Goal: Check status: Check status

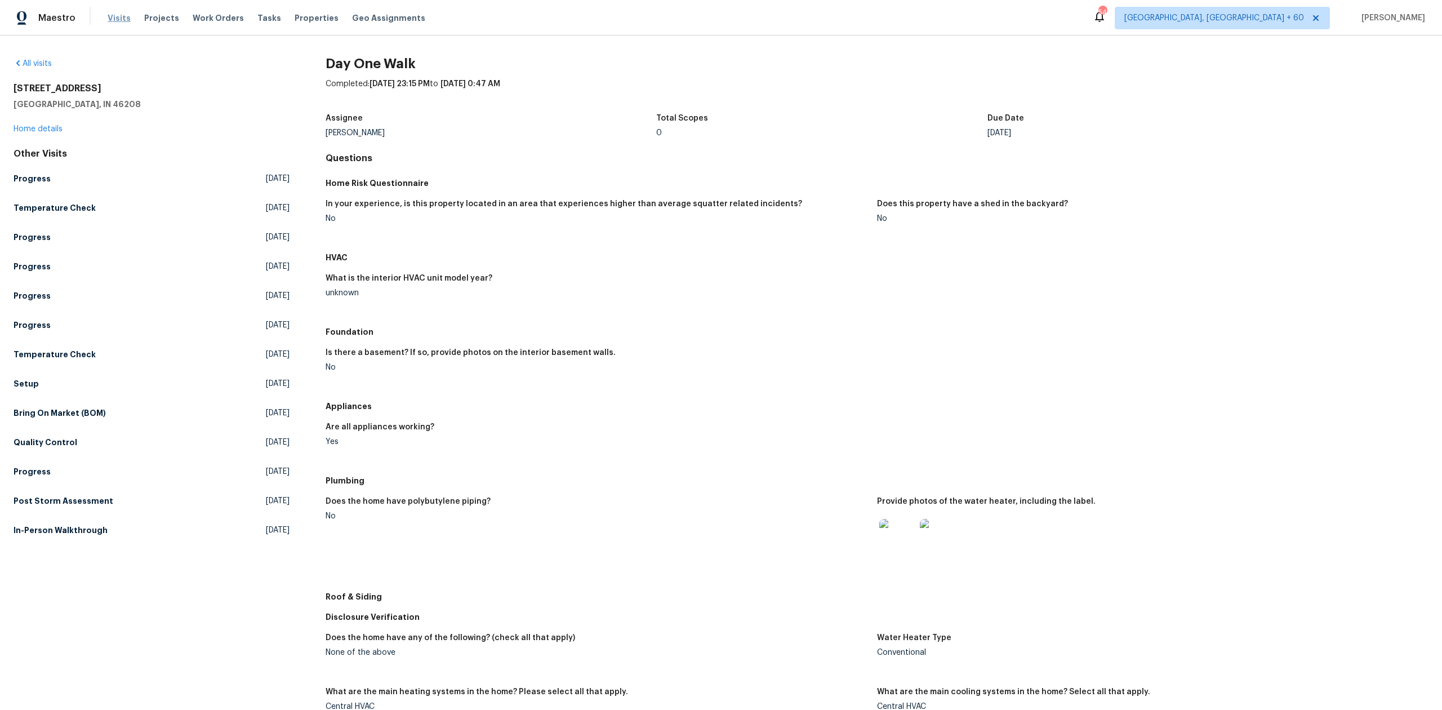
click at [118, 18] on span "Visits" at bounding box center [119, 17] width 23 height 11
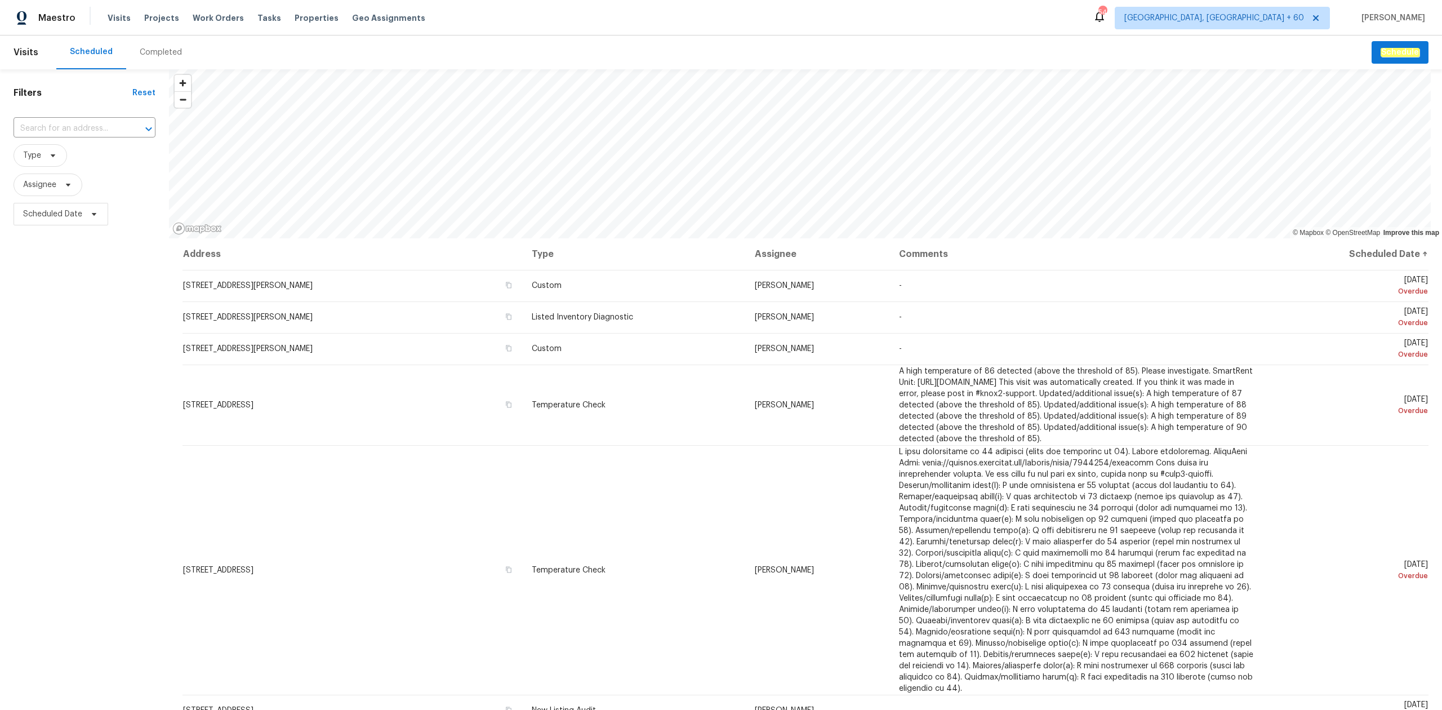
click at [153, 55] on div "Completed" at bounding box center [161, 52] width 42 height 11
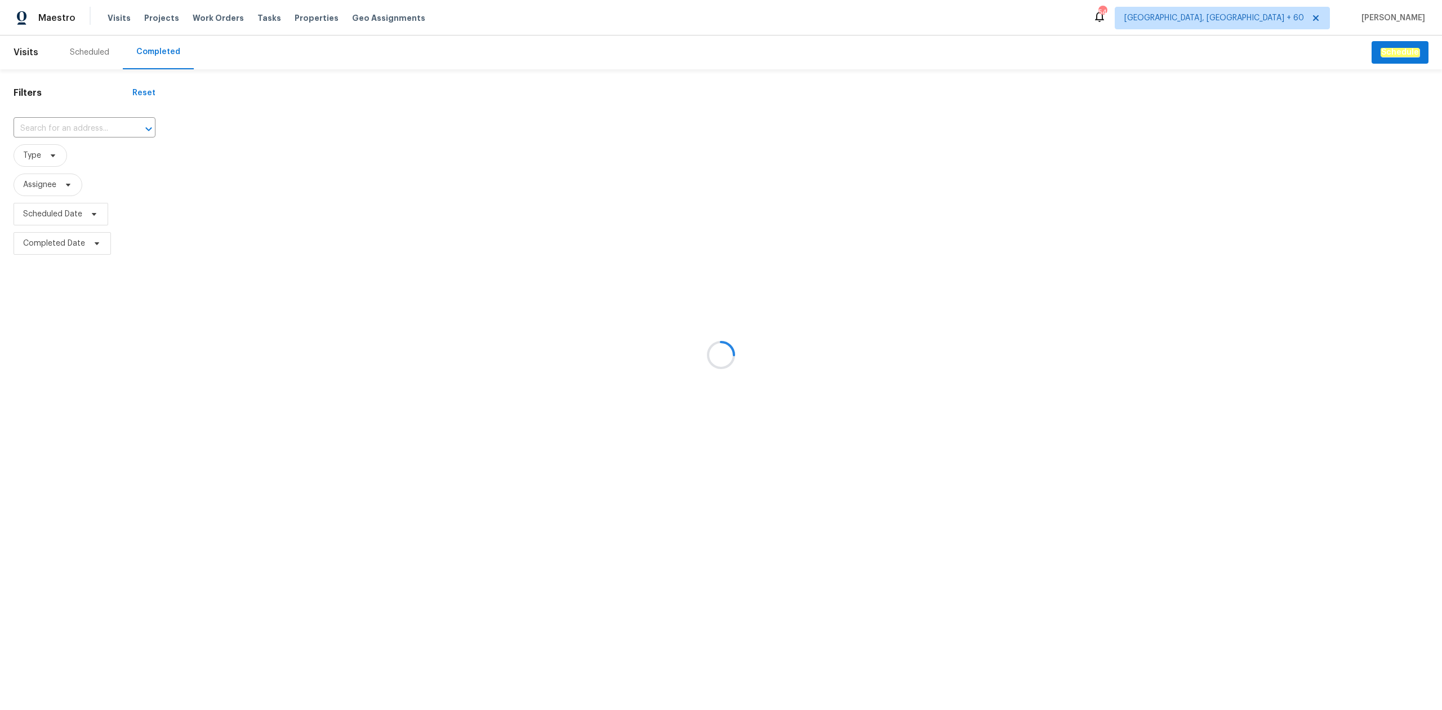
click at [57, 127] on div at bounding box center [721, 355] width 1442 height 710
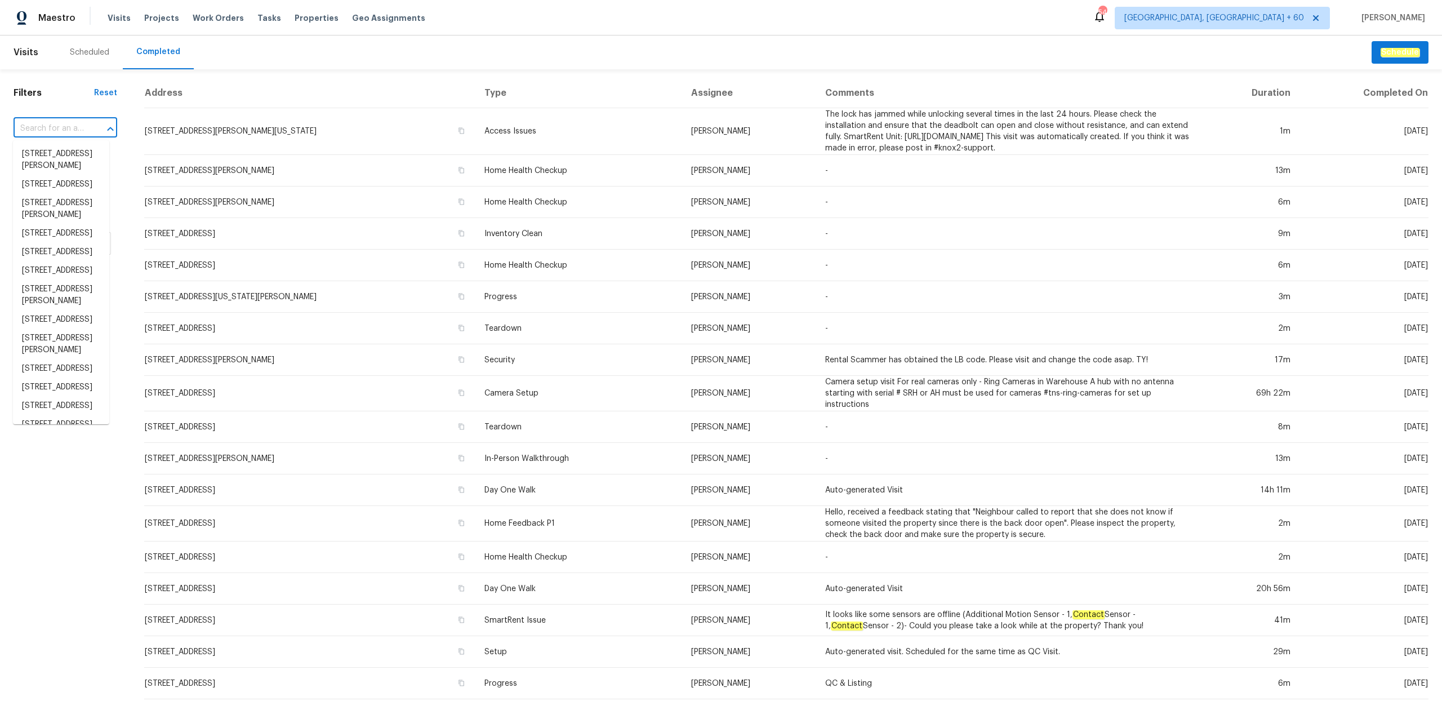
click at [57, 127] on input "text" at bounding box center [50, 128] width 72 height 17
paste input "[STREET_ADDRESS]"
type input "[STREET_ADDRESS]"
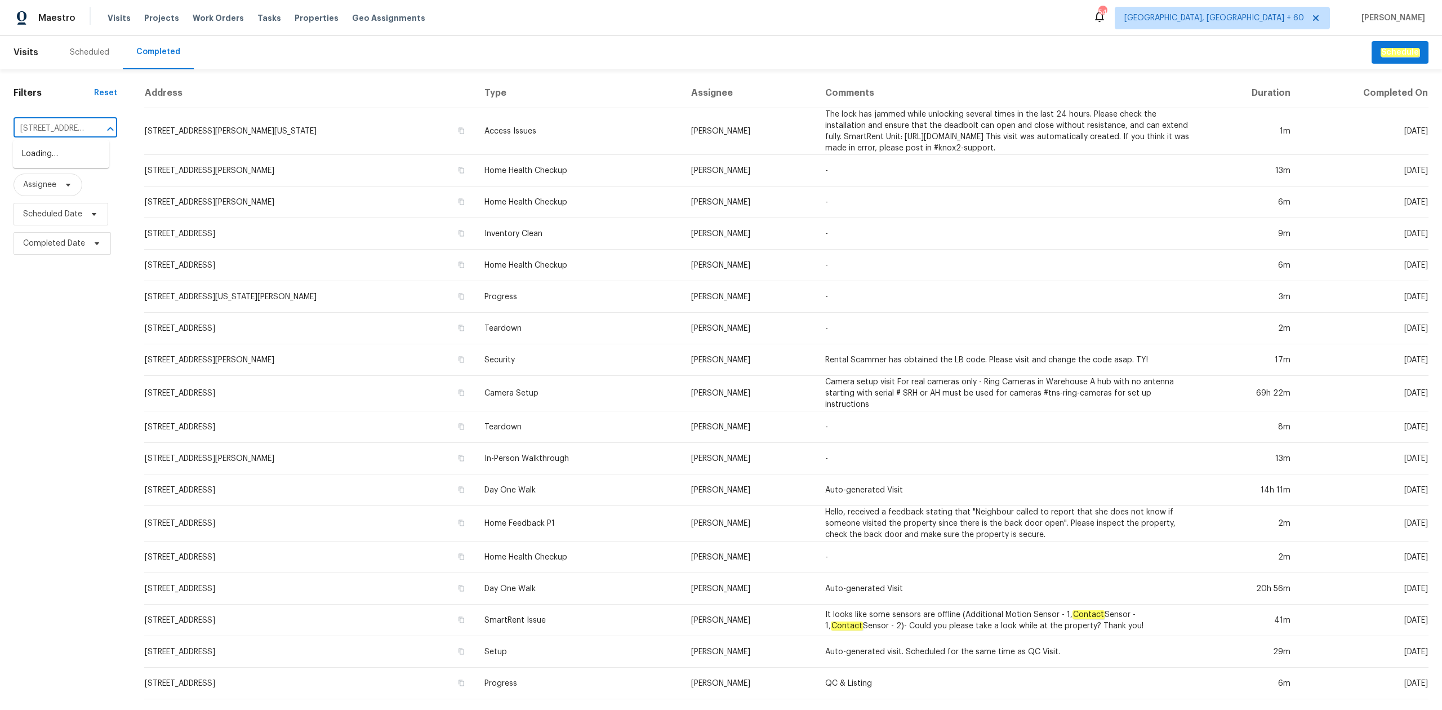
scroll to position [0, 90]
click at [54, 161] on li "[STREET_ADDRESS]" at bounding box center [61, 154] width 96 height 19
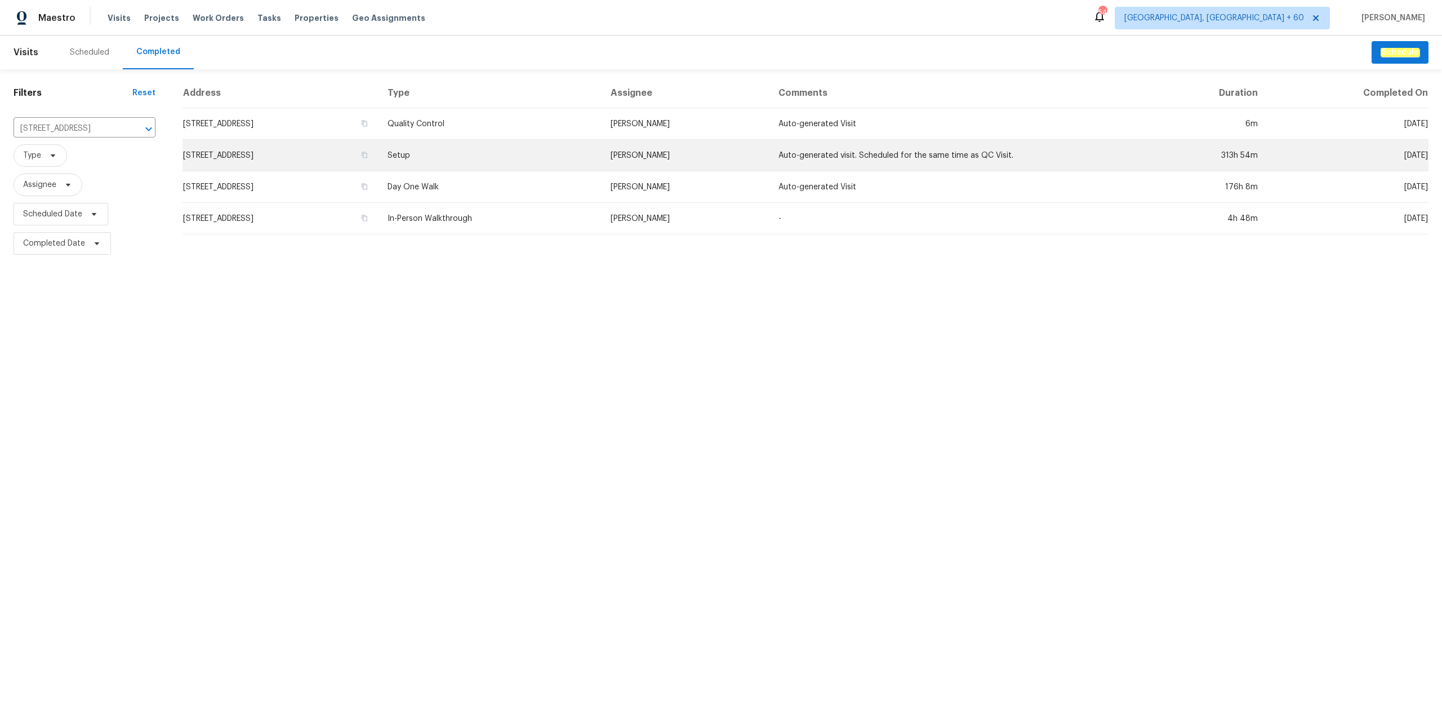
click at [379, 153] on td "[STREET_ADDRESS]" at bounding box center [280, 156] width 196 height 32
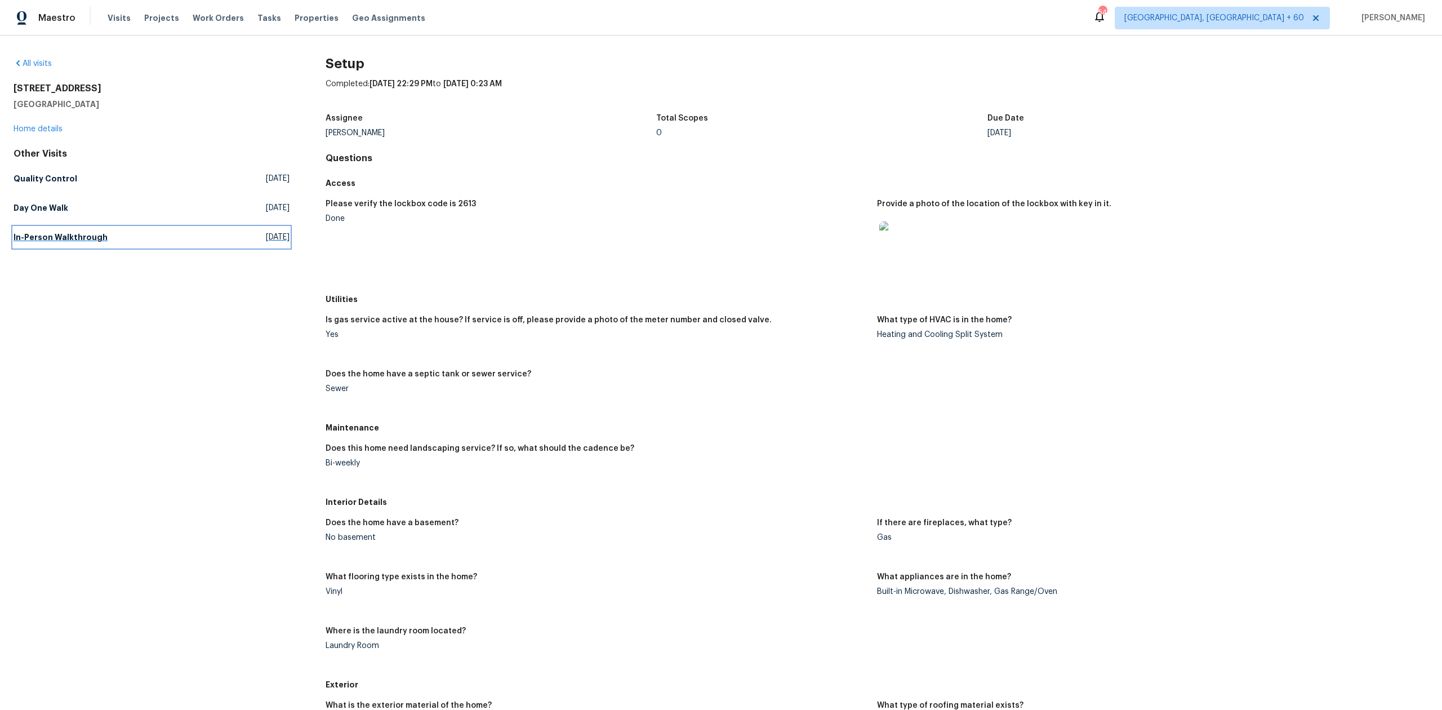
click at [162, 244] on link "In-Person Walkthrough [DATE]" at bounding box center [152, 237] width 276 height 20
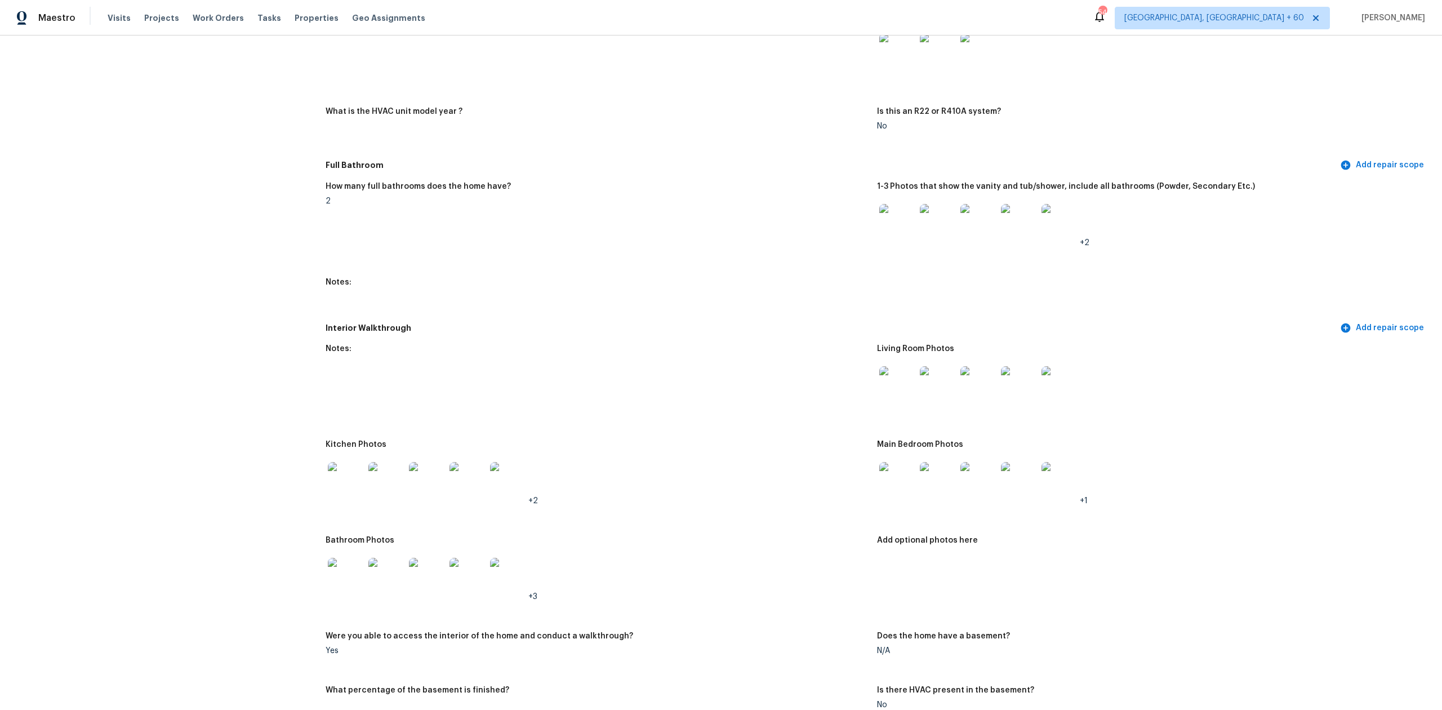
scroll to position [1126, 0]
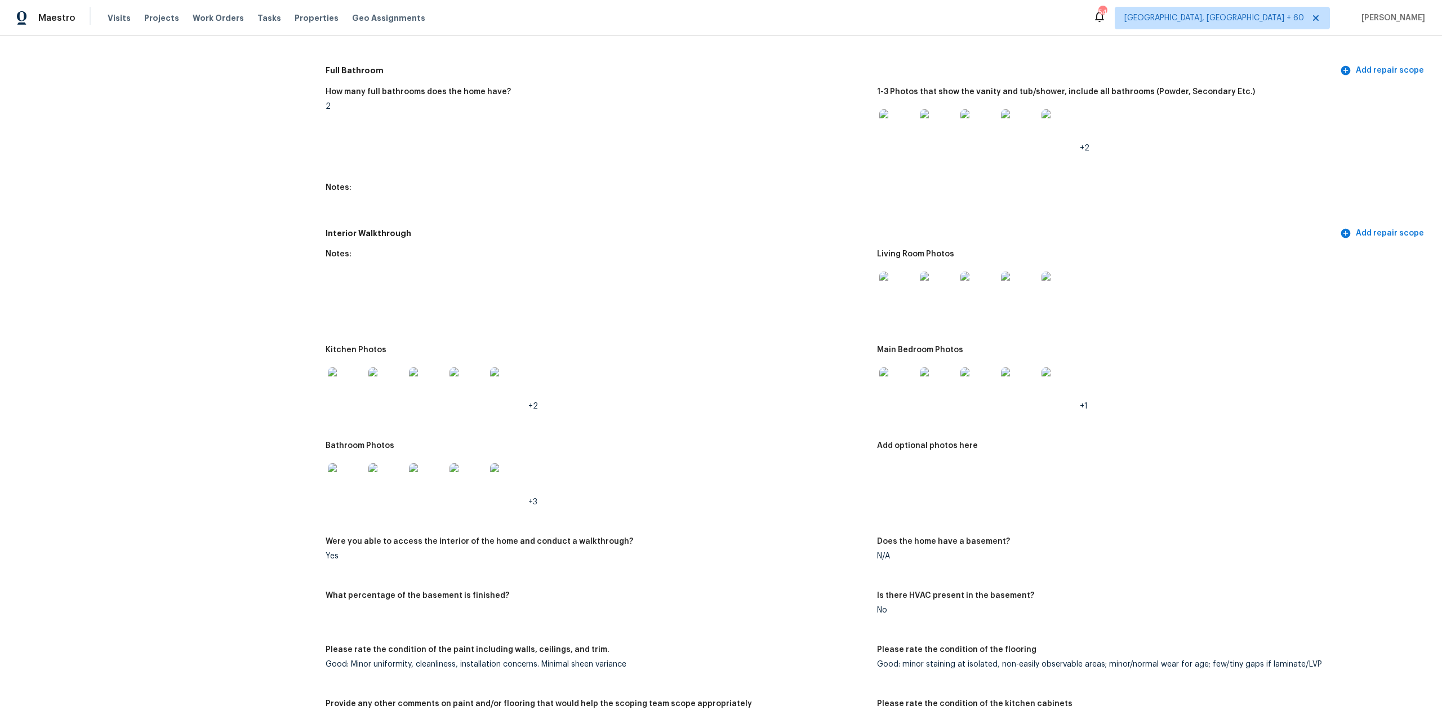
click at [893, 384] on img at bounding box center [897, 385] width 36 height 36
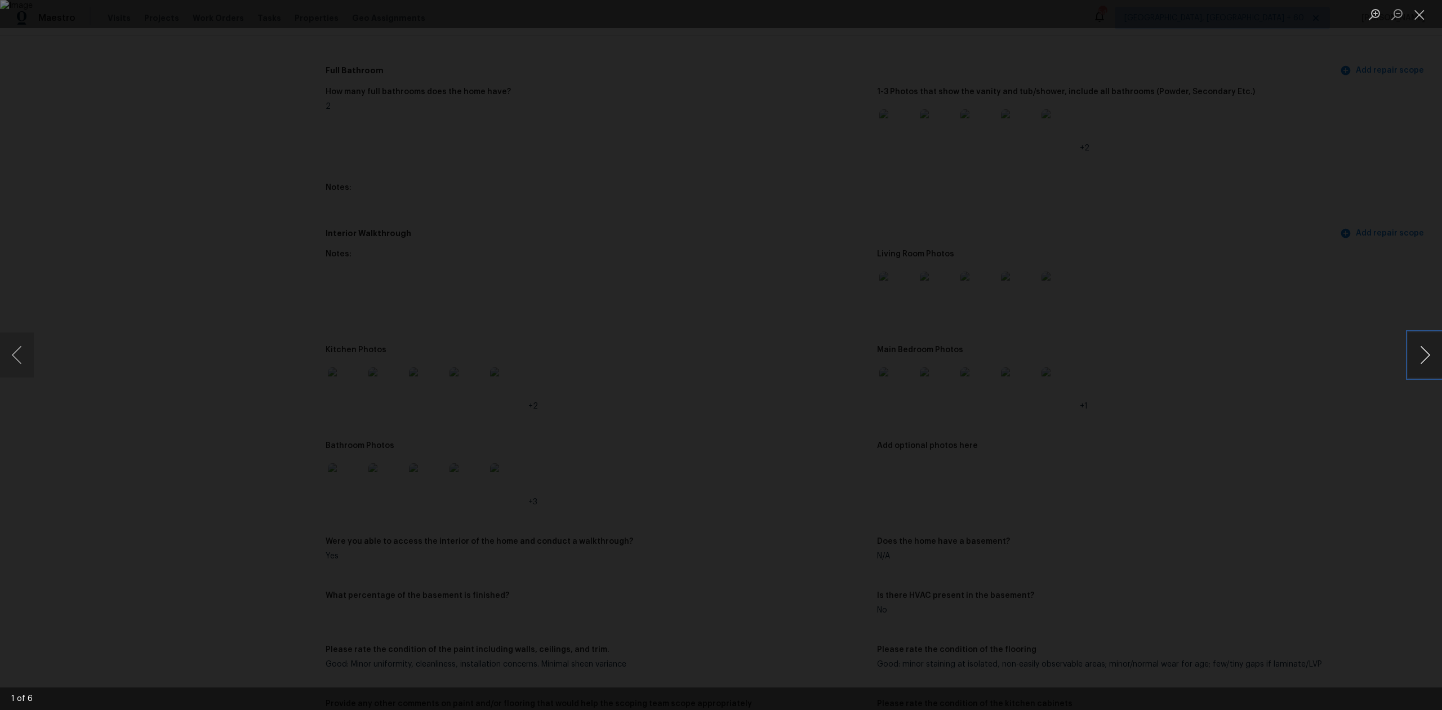
click at [1427, 350] on button "Next image" at bounding box center [1425, 354] width 34 height 45
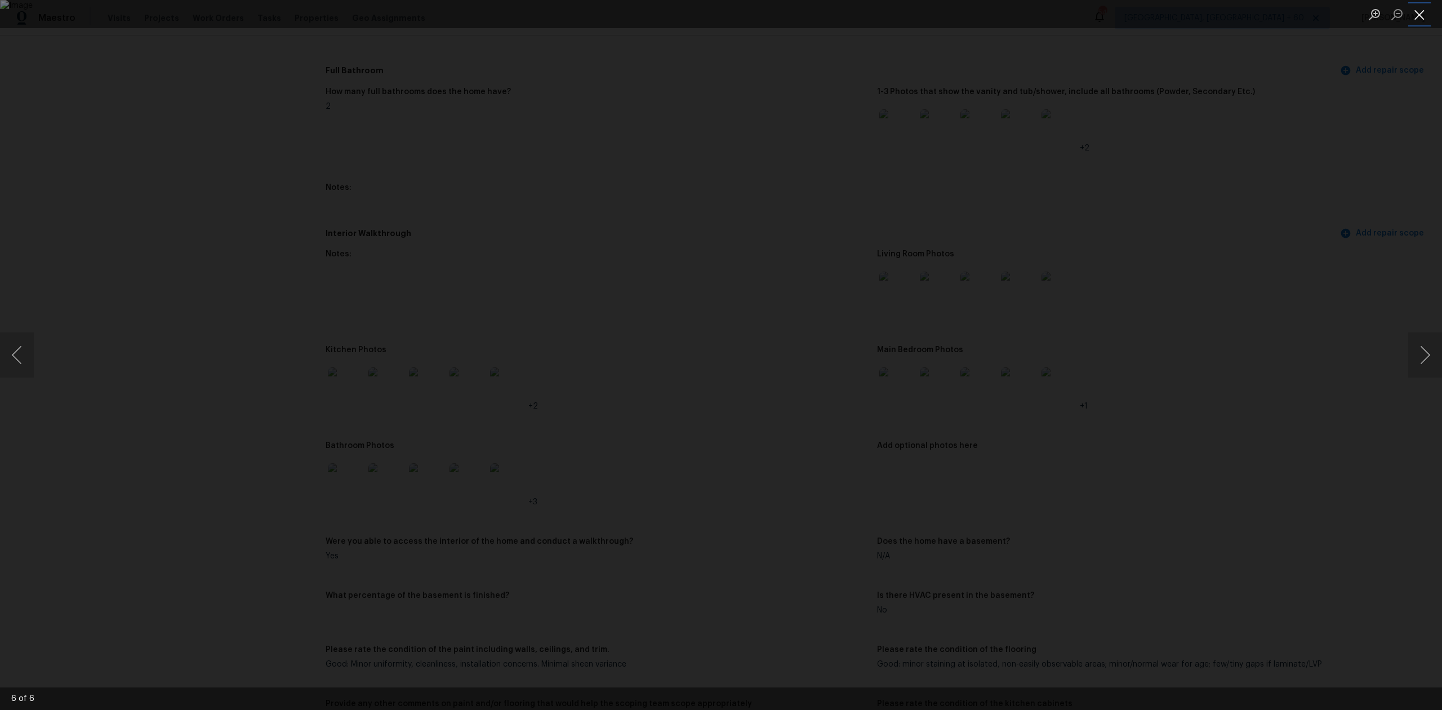
click at [1421, 16] on button "Close lightbox" at bounding box center [1419, 15] width 23 height 20
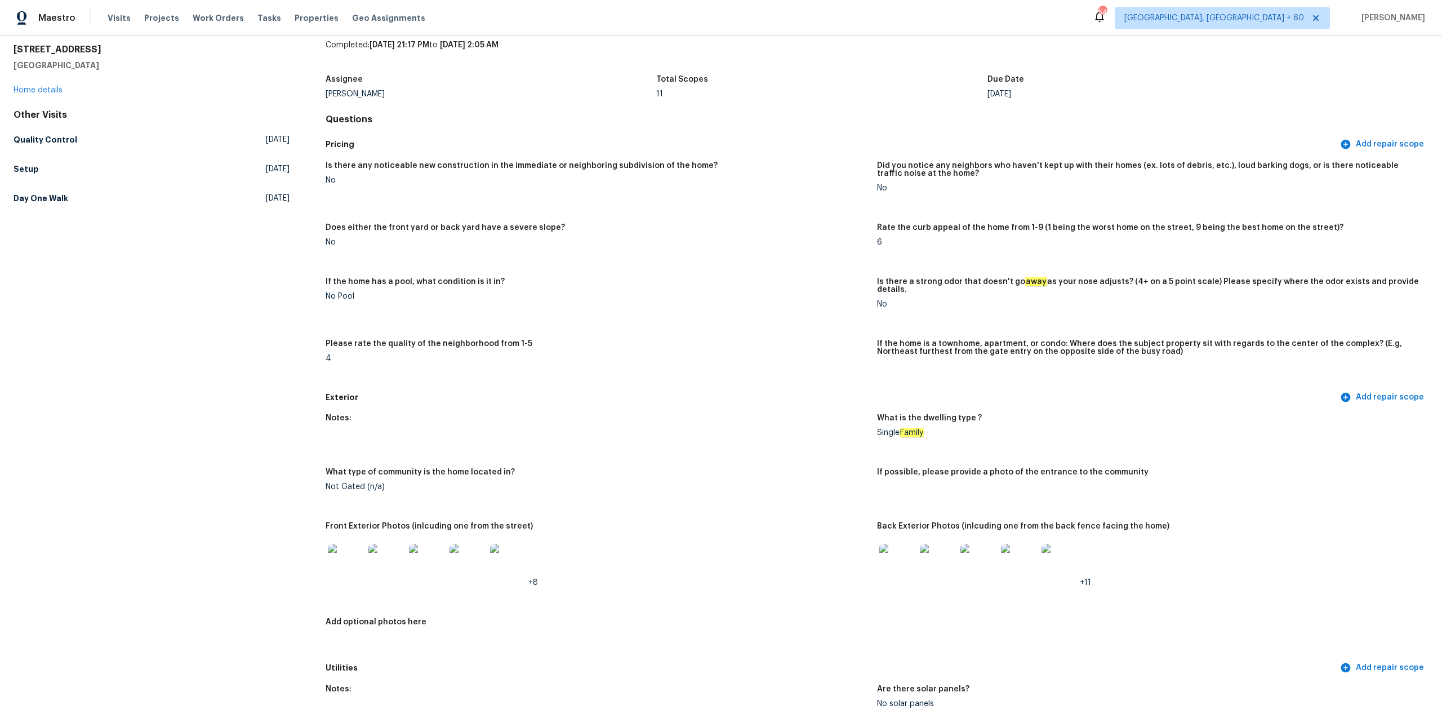
scroll to position [0, 0]
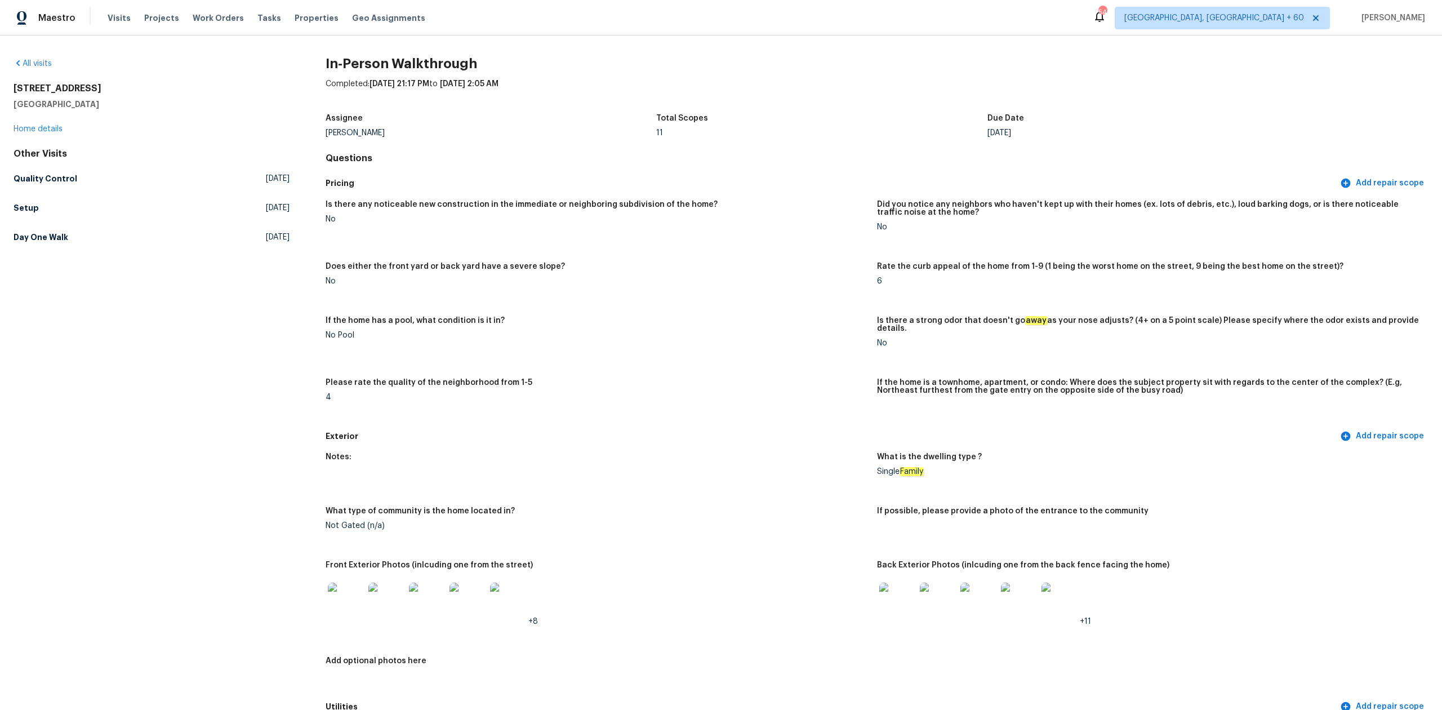
click at [41, 59] on div "All visits" at bounding box center [152, 63] width 276 height 11
click at [39, 70] on div "All visits [STREET_ADDRESS] Home details Other Visits Quality Control [DATE] Se…" at bounding box center [152, 152] width 276 height 189
click at [39, 64] on link "All visits" at bounding box center [33, 64] width 38 height 8
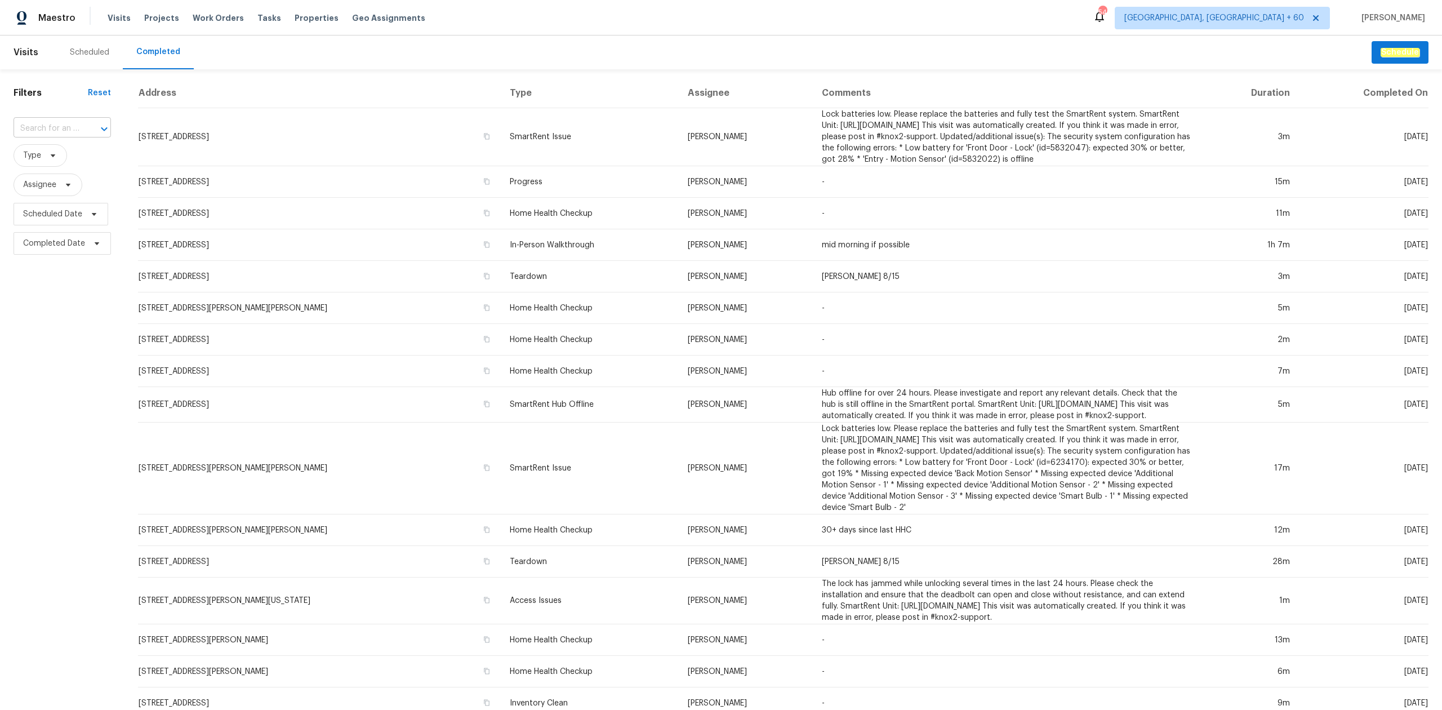
click at [66, 121] on input "text" at bounding box center [47, 128] width 66 height 17
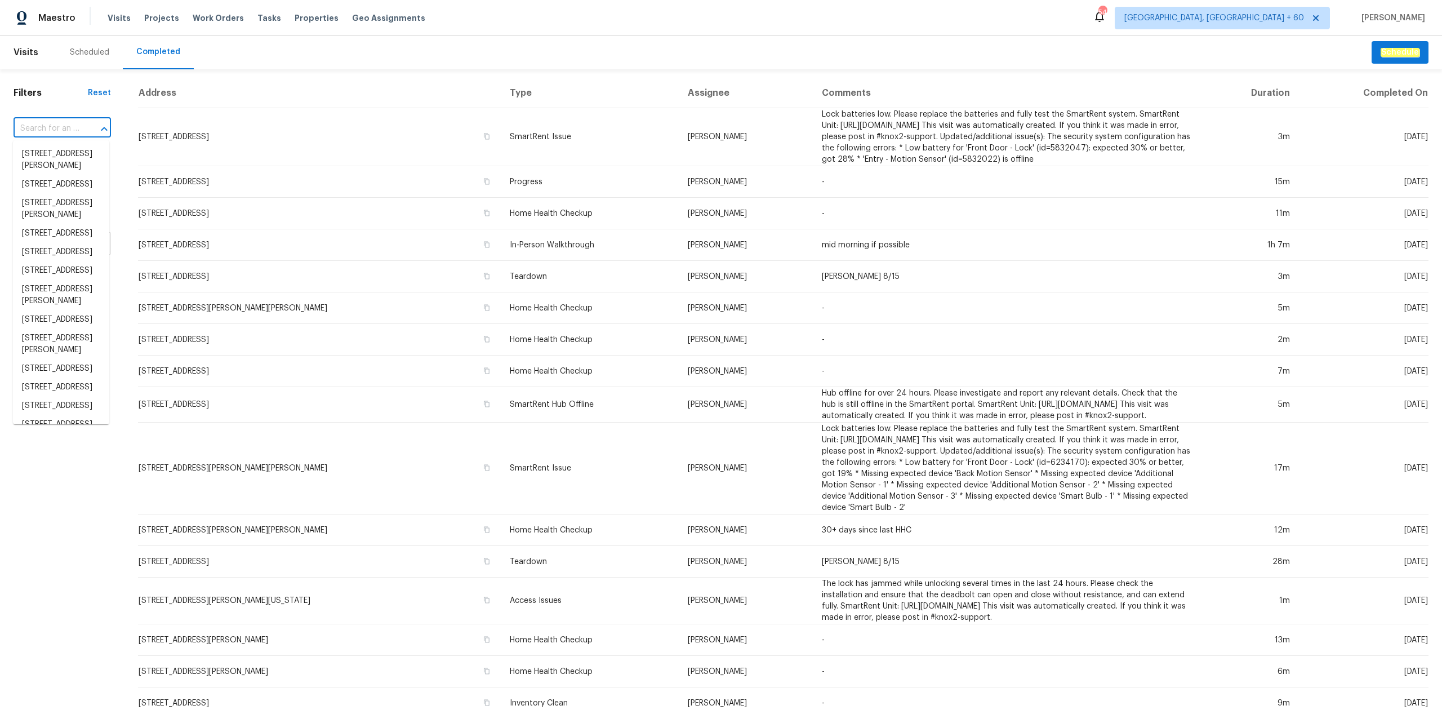
paste input "[STREET_ADDRESS]"
type input "[STREET_ADDRESS]"
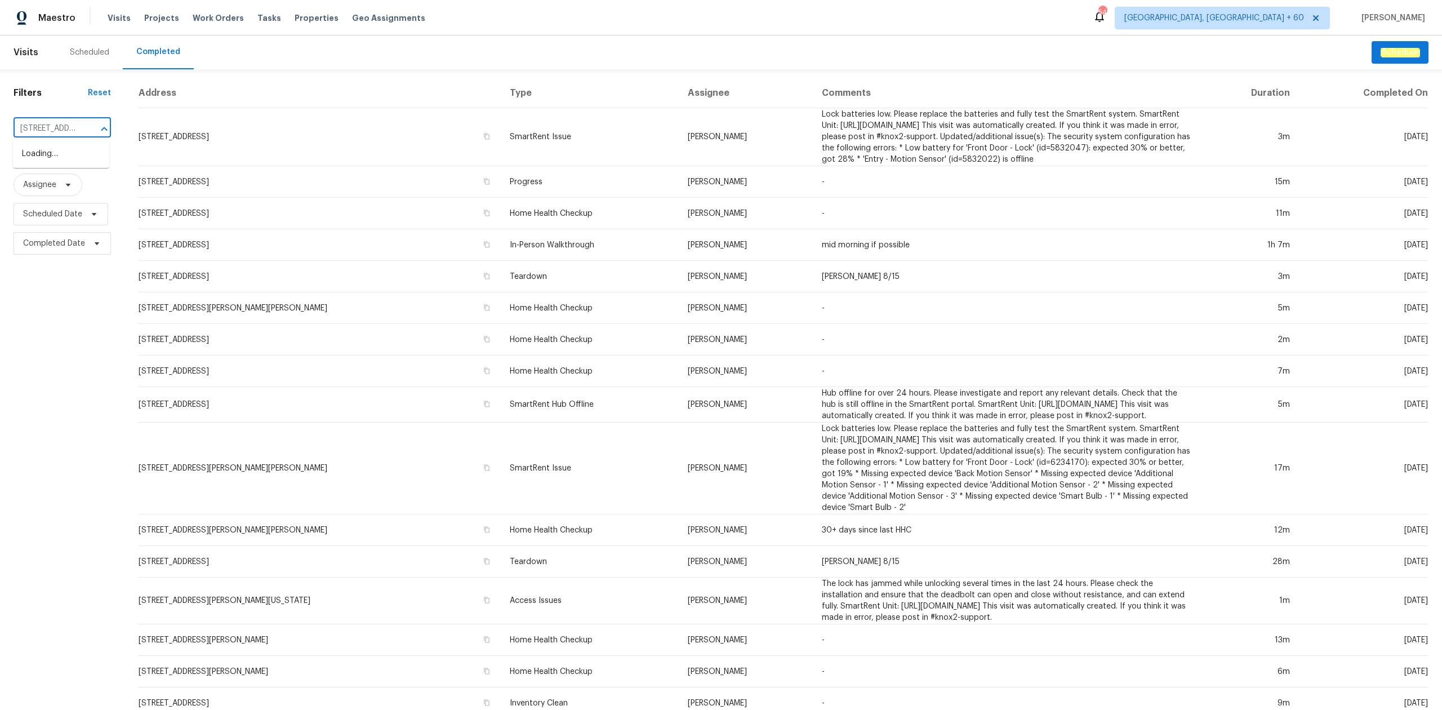
scroll to position [0, 91]
click at [62, 150] on li "[STREET_ADDRESS]" at bounding box center [61, 154] width 96 height 19
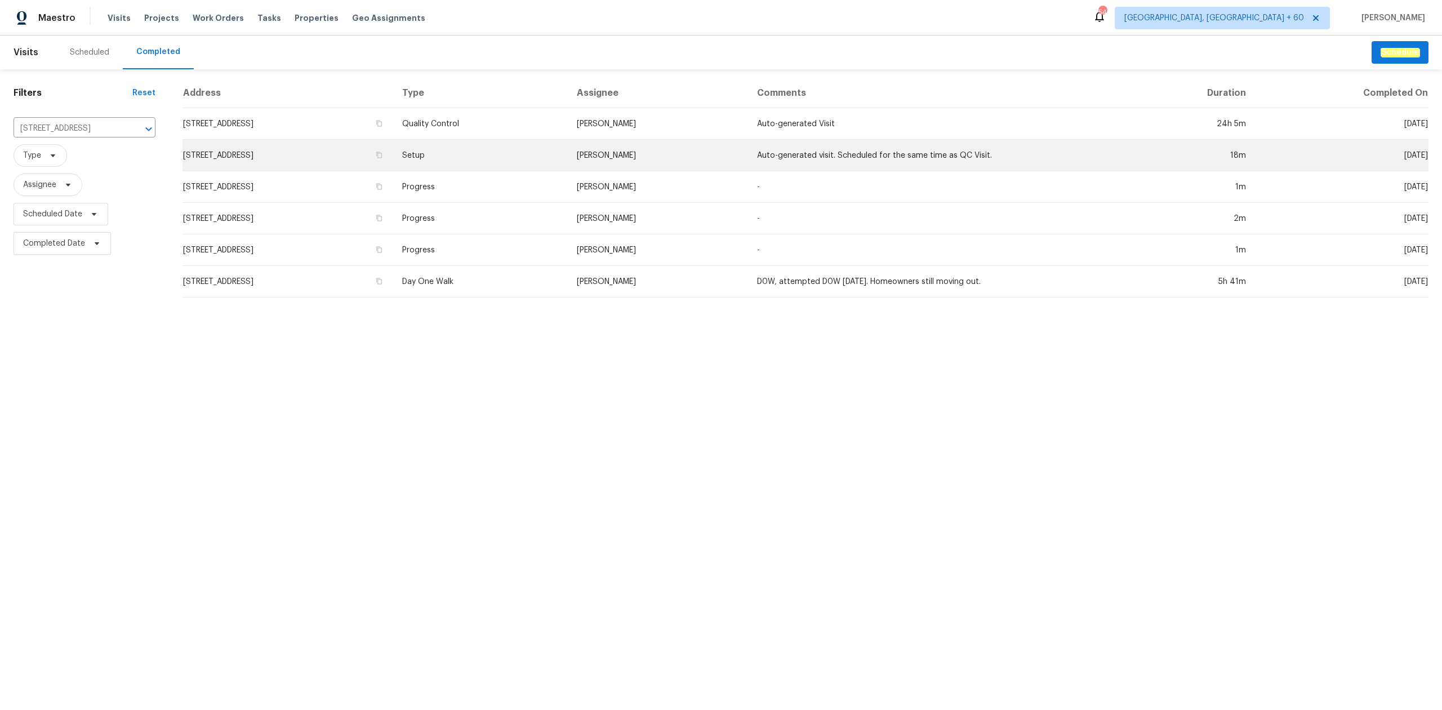
click at [568, 165] on td "Setup" at bounding box center [480, 156] width 175 height 32
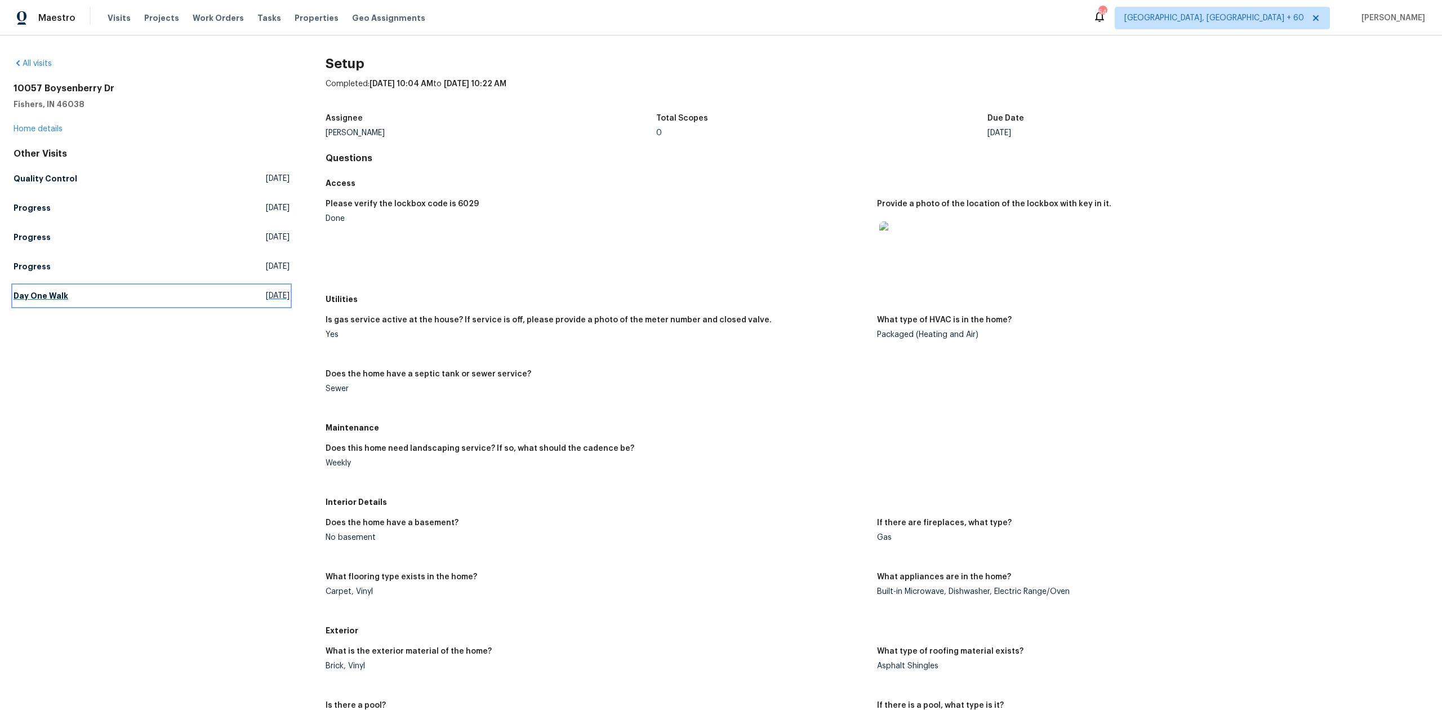
click at [118, 287] on link "Day One Walk [DATE]" at bounding box center [152, 296] width 276 height 20
